Goal: Transaction & Acquisition: Purchase product/service

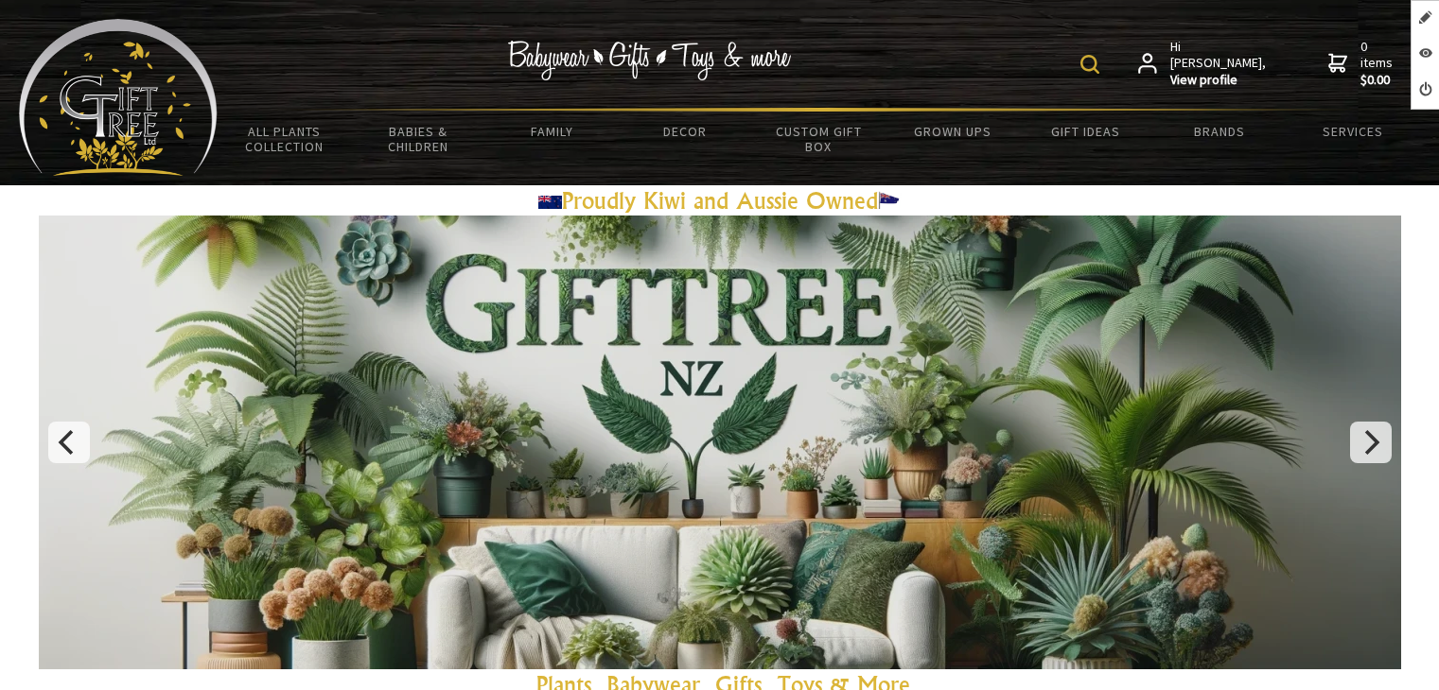
click at [82, 87] on img at bounding box center [118, 97] width 199 height 157
drag, startPoint x: 0, startPoint y: 0, endPoint x: 81, endPoint y: 87, distance: 119.1
click at [81, 87] on img at bounding box center [118, 97] width 199 height 157
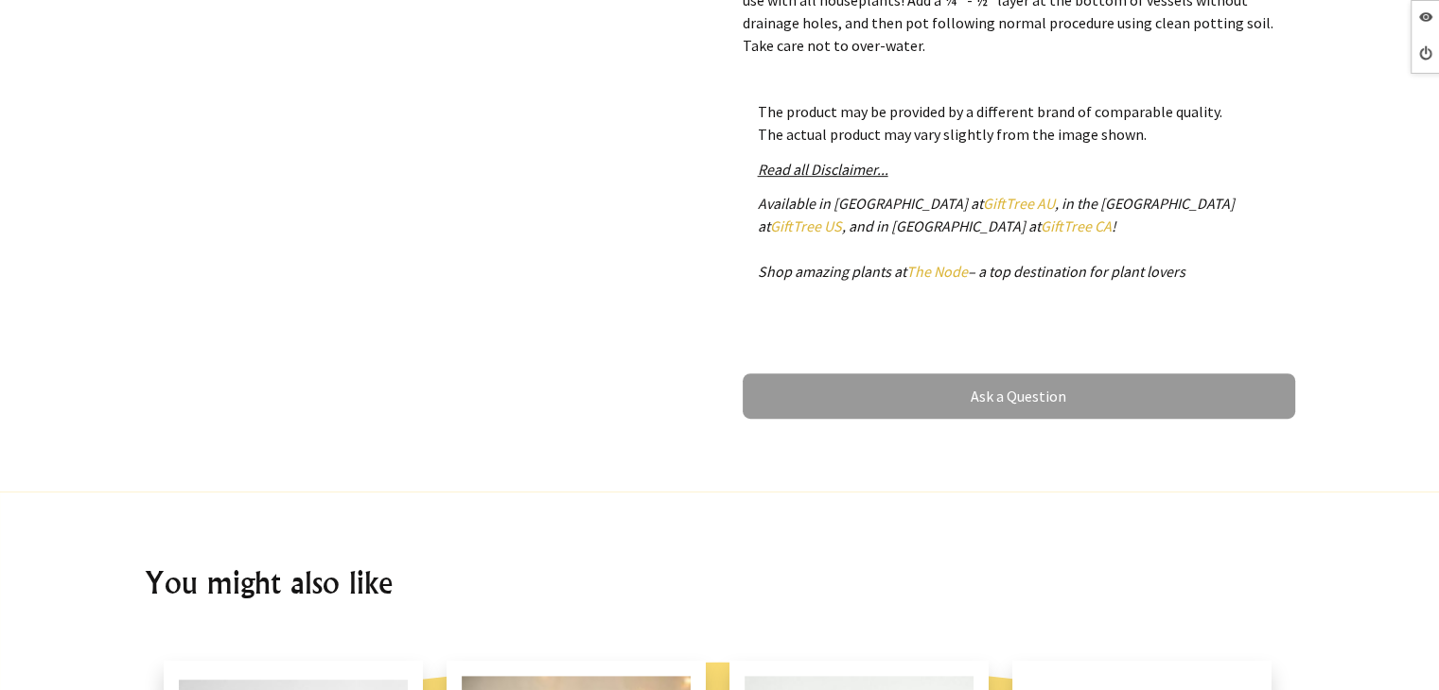
click at [983, 213] on link "GiftTree AU" at bounding box center [1019, 203] width 72 height 19
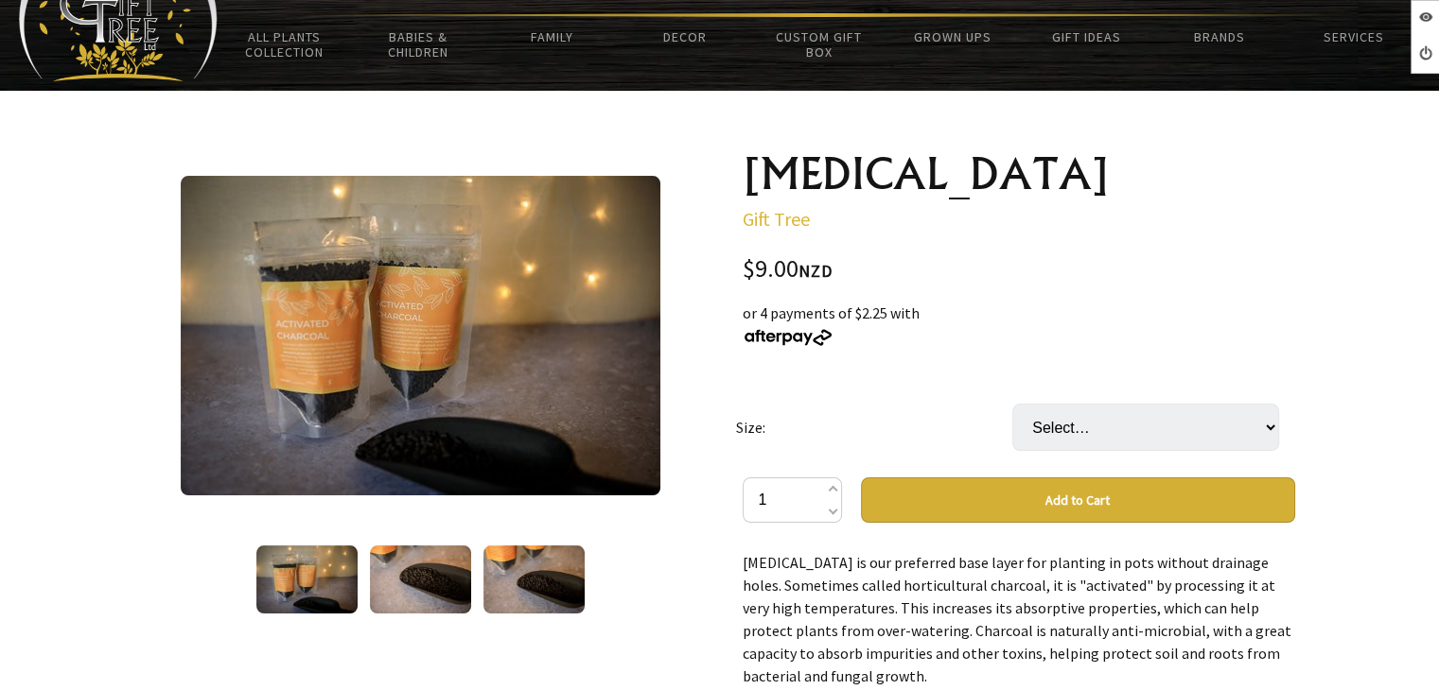
scroll to position [95, 0]
